Goal: Task Accomplishment & Management: Complete application form

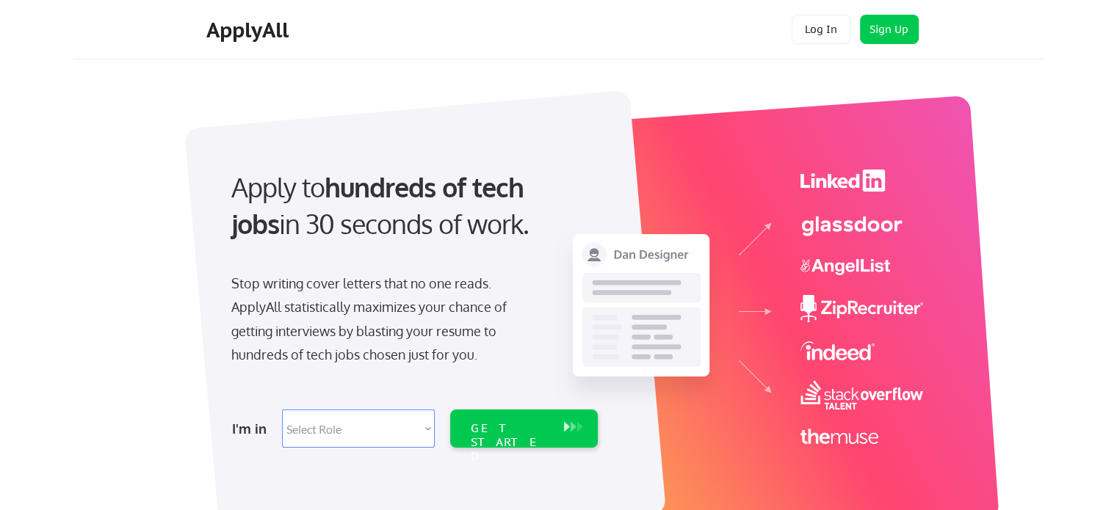
click at [361, 429] on select "Select Role Software Engineering Product Management Customer Success Sales UI/U…" at bounding box center [358, 429] width 153 height 38
click at [319, 433] on select "Select Role Software Engineering Product Management Customer Success Sales UI/U…" at bounding box center [358, 429] width 153 height 38
click at [319, 430] on select "Select Role Software Engineering Product Management Customer Success Sales UI/U…" at bounding box center [358, 429] width 153 height 38
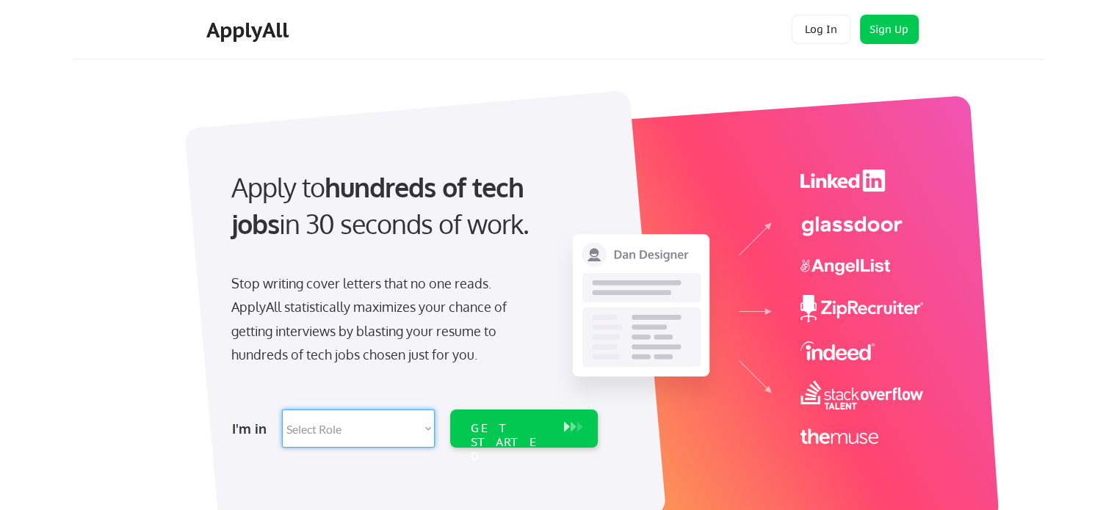
click at [429, 428] on select "Select Role Software Engineering Product Management Customer Success Sales UI/U…" at bounding box center [358, 429] width 153 height 38
select select ""data_science___analytics""
click at [282, 410] on select "Select Role Software Engineering Product Management Customer Success Sales UI/U…" at bounding box center [358, 429] width 153 height 38
select select ""data_science___analytics""
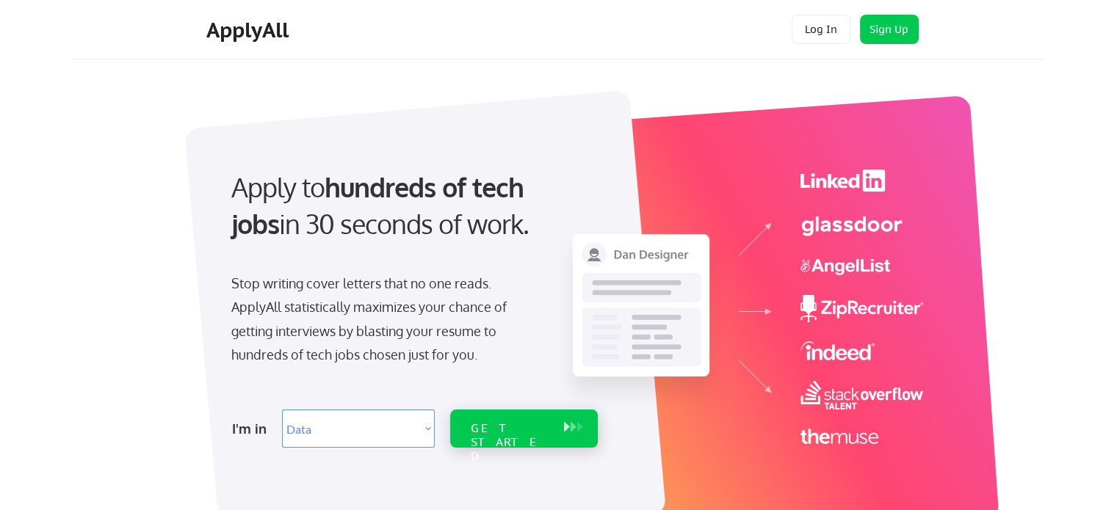
click at [522, 433] on div "GET STARTED" at bounding box center [510, 442] width 79 height 43
